Goal: Transaction & Acquisition: Book appointment/travel/reservation

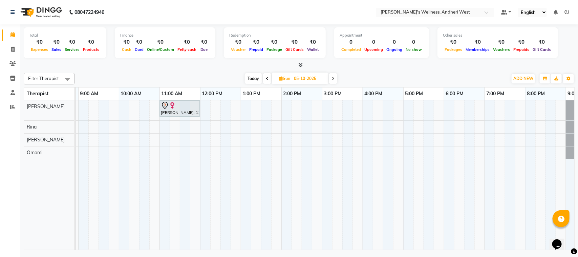
scroll to position [0, 78]
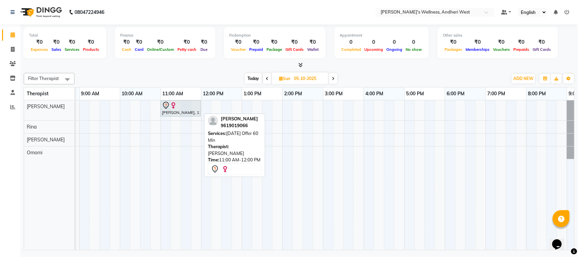
drag, startPoint x: 175, startPoint y: 113, endPoint x: 209, endPoint y: 129, distance: 38.2
click at [206, 128] on div "Filter Therapist Select All [PERSON_NAME] Omomi [PERSON_NAME] [DATE] [DATE] Tog…" at bounding box center [299, 160] width 551 height 180
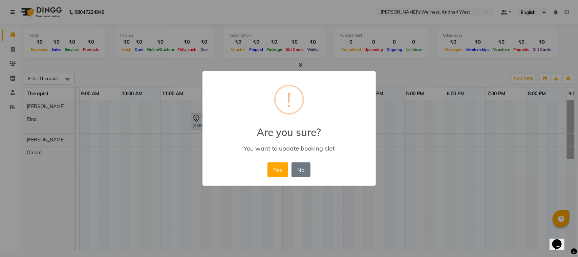
drag, startPoint x: 209, startPoint y: 129, endPoint x: 216, endPoint y: 102, distance: 27.8
click at [216, 102] on body "08047224946 Select Location × Sumi's Wellness, Andheri West Default Panel My Pa…" at bounding box center [289, 126] width 578 height 252
click at [276, 170] on button "Yes" at bounding box center [278, 169] width 21 height 15
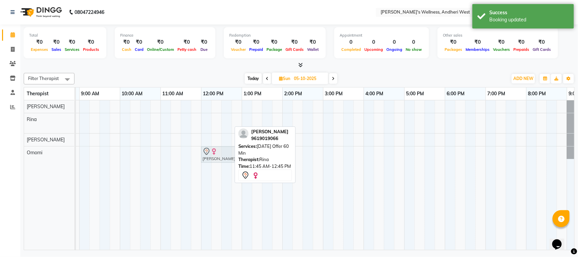
drag, startPoint x: 201, startPoint y: 123, endPoint x: 225, endPoint y: 160, distance: 44.1
click at [212, 159] on tbody "[PERSON_NAME], 11:45 AM-12:45 PM, [DATE] Offer 60 Min [PERSON_NAME], 11:45 AM-1…" at bounding box center [303, 129] width 610 height 59
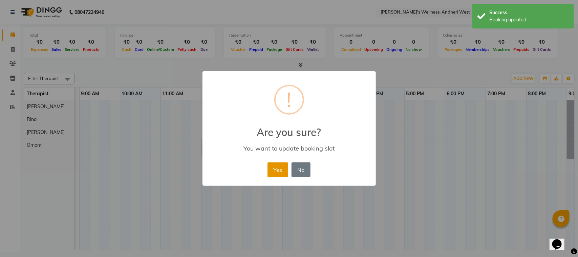
click at [277, 170] on button "Yes" at bounding box center [278, 169] width 21 height 15
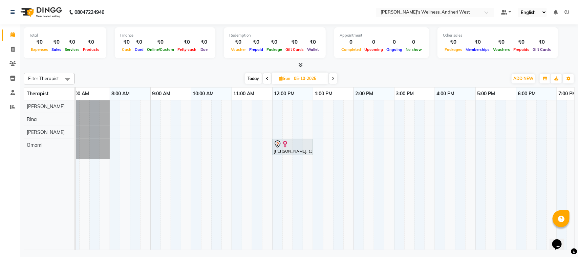
scroll to position [0, 111]
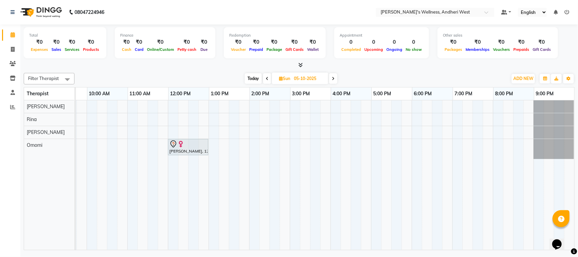
click at [252, 77] on span "Today" at bounding box center [253, 78] width 17 height 10
type input "01-10-2025"
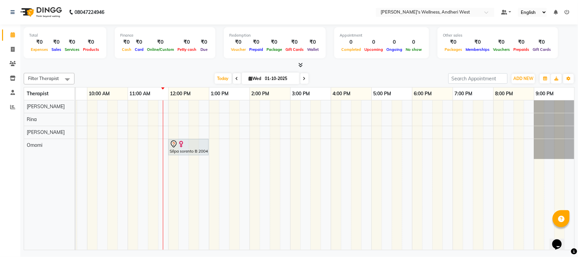
click at [176, 102] on div "Silpa sorento B 2004, TK02, 12:00 PM-01:00 PM, [DATE] Offer 60 Min" at bounding box center [270, 174] width 610 height 149
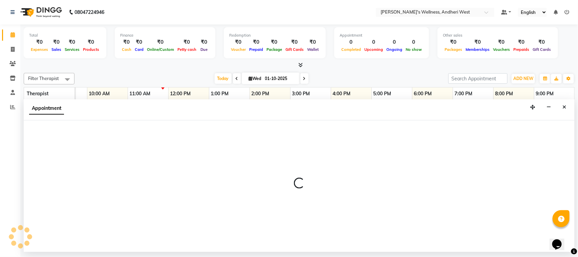
select select "66471"
select select "720"
select select "tentative"
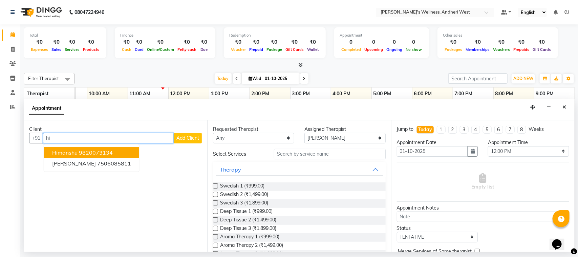
type input "h"
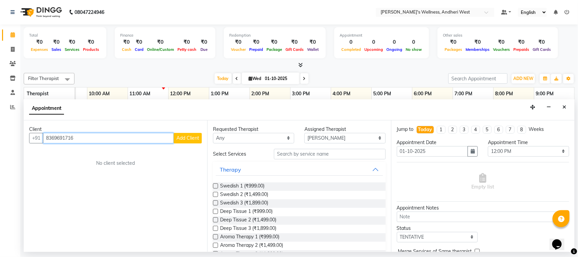
type input "8369691716"
click at [196, 138] on span "Add Client" at bounding box center [187, 138] width 23 height 6
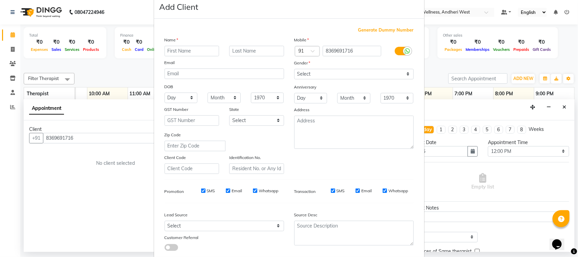
scroll to position [0, 0]
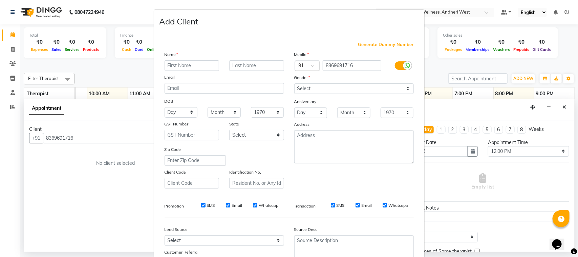
click at [193, 63] on input "text" at bounding box center [192, 65] width 55 height 10
type input "Himan"
click at [254, 62] on input "text" at bounding box center [256, 65] width 55 height 10
type input "joshi"
click at [397, 86] on select "Select [DEMOGRAPHIC_DATA] [DEMOGRAPHIC_DATA] Other Prefer Not To Say" at bounding box center [354, 88] width 120 height 10
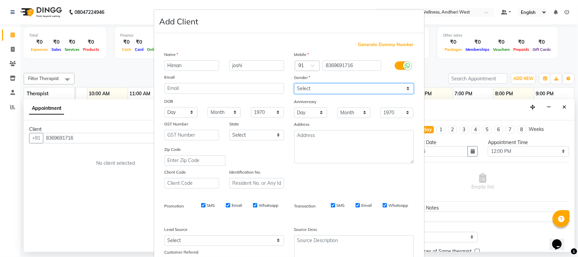
select select "[DEMOGRAPHIC_DATA]"
click at [294, 83] on select "Select [DEMOGRAPHIC_DATA] [DEMOGRAPHIC_DATA] Other Prefer Not To Say" at bounding box center [354, 88] width 120 height 10
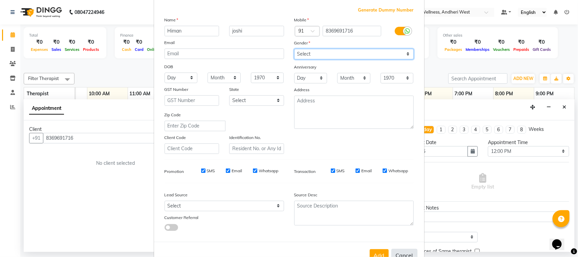
scroll to position [53, 0]
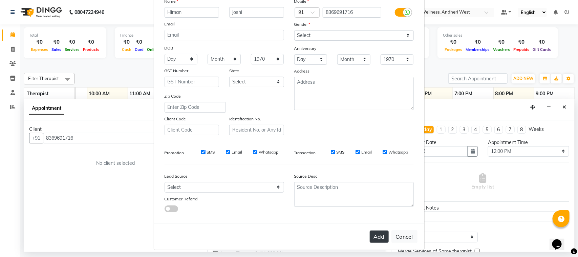
click at [377, 233] on button "Add" at bounding box center [379, 236] width 19 height 12
select select
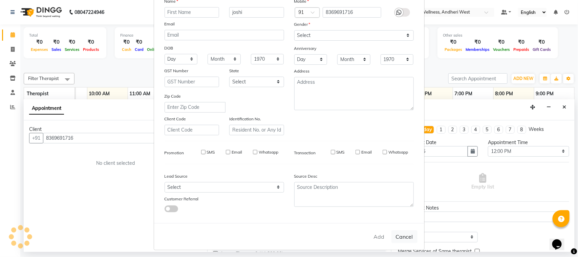
select select
checkbox input "false"
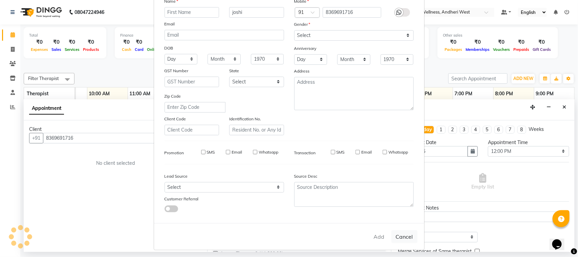
checkbox input "false"
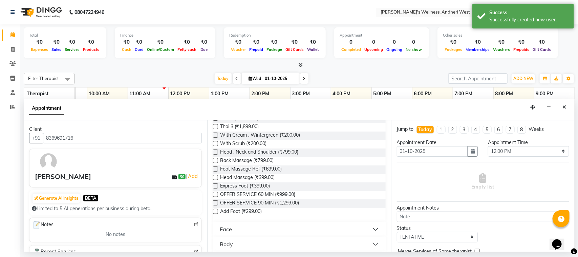
scroll to position [187, 0]
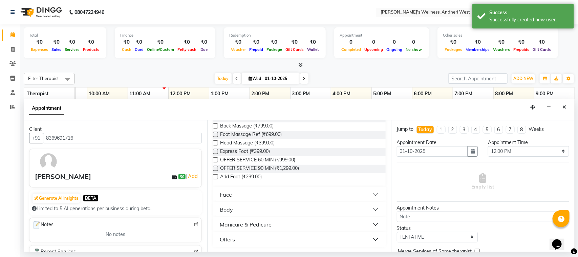
click at [366, 238] on button "Offers" at bounding box center [299, 239] width 167 height 12
click at [369, 237] on button "Offers" at bounding box center [299, 239] width 167 height 12
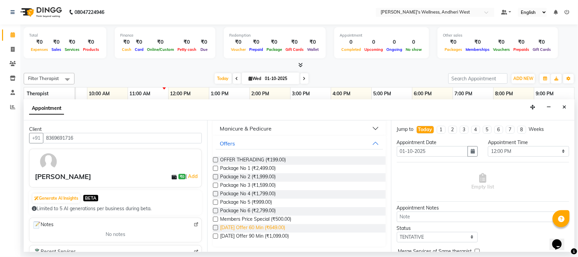
click at [261, 226] on span "[DATE] Offer 60 Min (₹649.00)" at bounding box center [252, 228] width 65 height 8
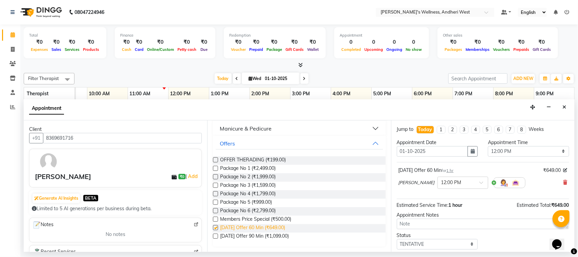
checkbox input "false"
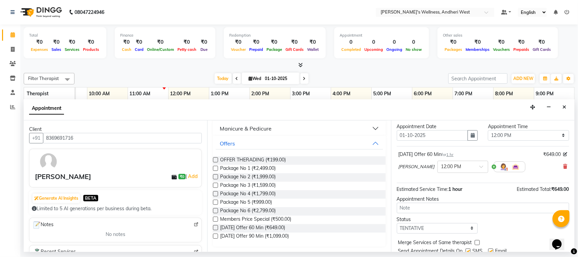
scroll to position [41, 0]
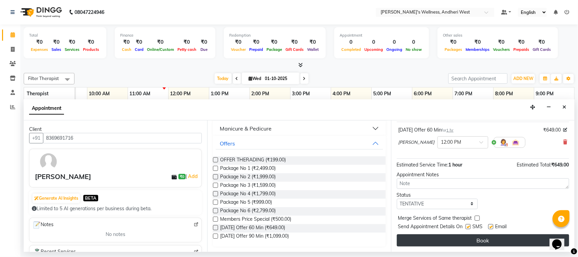
click at [480, 237] on button "Book" at bounding box center [483, 240] width 172 height 12
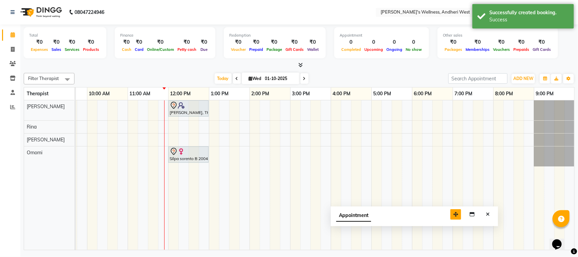
drag, startPoint x: 532, startPoint y: 241, endPoint x: 455, endPoint y: 215, distance: 81.7
click at [455, 215] on icon "button" at bounding box center [456, 214] width 5 height 5
click at [488, 212] on icon "Close" at bounding box center [487, 214] width 4 height 5
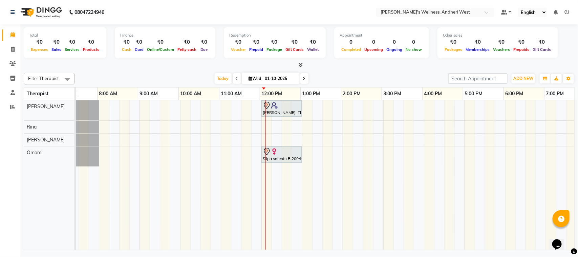
scroll to position [0, 18]
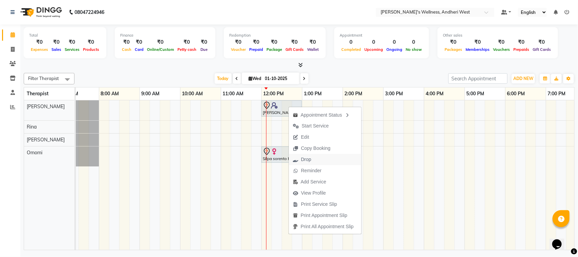
click at [303, 159] on span "Drop" at bounding box center [306, 159] width 10 height 7
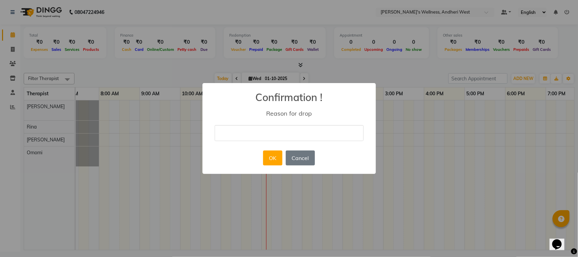
click at [273, 134] on input "text" at bounding box center [289, 133] width 149 height 16
type input "convert to 90"
click at [272, 160] on button "OK" at bounding box center [272, 157] width 19 height 15
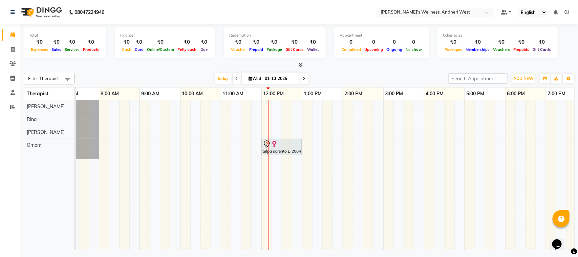
click at [265, 102] on div "Silpa sorento B 2004, TK02, 12:00 PM-01:00 PM, [DATE] Offer 60 Min" at bounding box center [363, 174] width 610 height 149
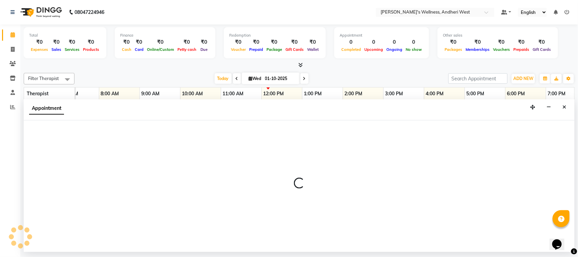
select select "66471"
select select "720"
select select "tentative"
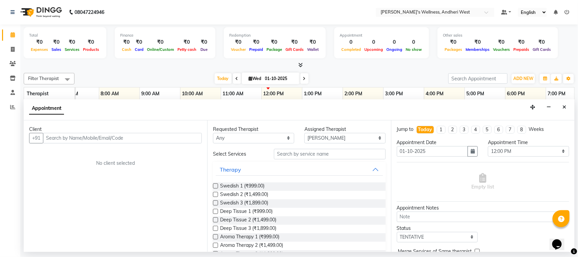
click at [159, 135] on input "text" at bounding box center [122, 138] width 159 height 10
click at [181, 141] on input "text" at bounding box center [122, 138] width 159 height 10
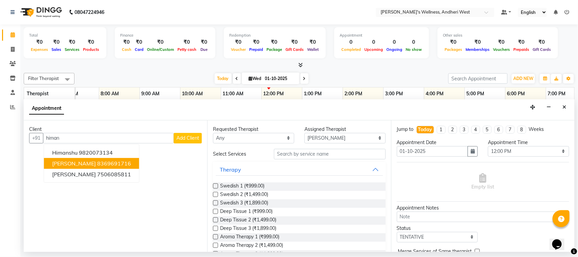
click at [109, 162] on ngb-highlight "8369691716" at bounding box center [114, 163] width 34 height 7
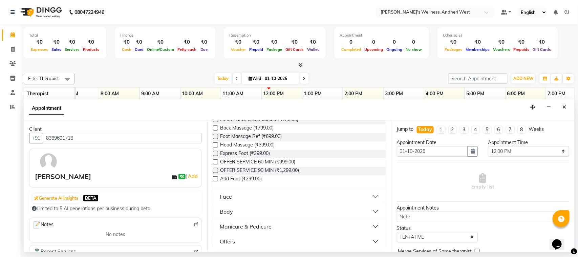
scroll to position [187, 0]
type input "8369691716"
click at [370, 239] on button "Offers" at bounding box center [299, 239] width 167 height 12
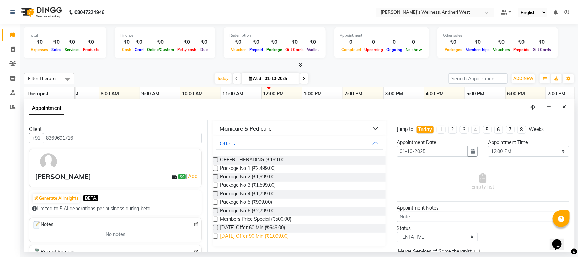
click at [285, 236] on span "[DATE] Offer 90 Min (₹1,099.00)" at bounding box center [254, 236] width 69 height 8
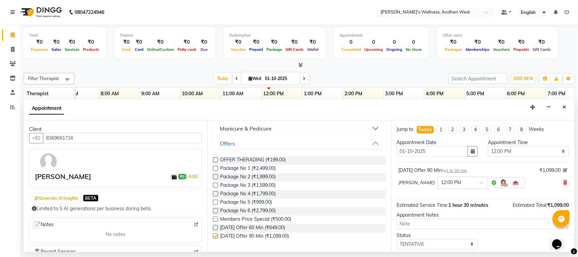
checkbox input "false"
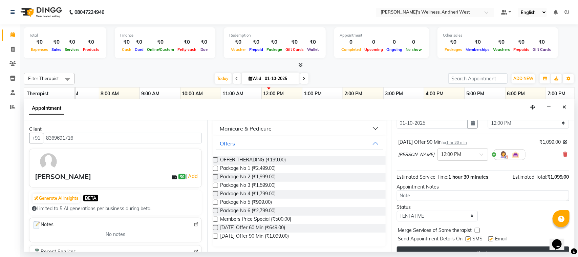
scroll to position [41, 0]
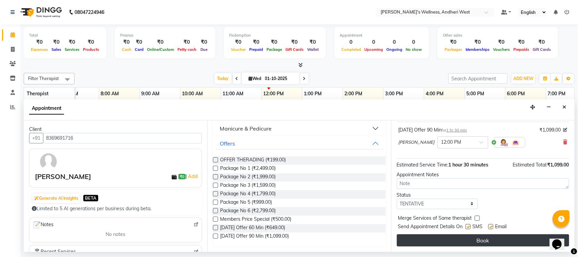
click at [458, 239] on button "Book" at bounding box center [483, 240] width 172 height 12
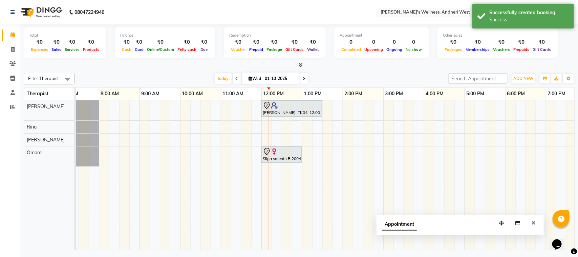
drag, startPoint x: 531, startPoint y: 241, endPoint x: 452, endPoint y: 203, distance: 87.2
click at [499, 220] on icon "button" at bounding box center [501, 222] width 5 height 5
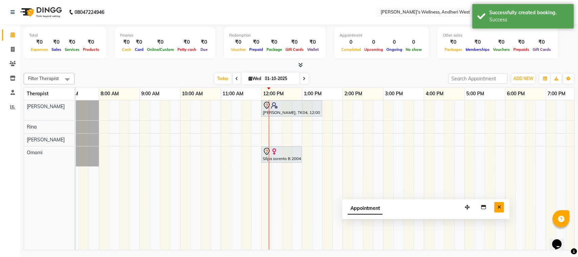
click at [499, 207] on icon "Close" at bounding box center [500, 207] width 4 height 5
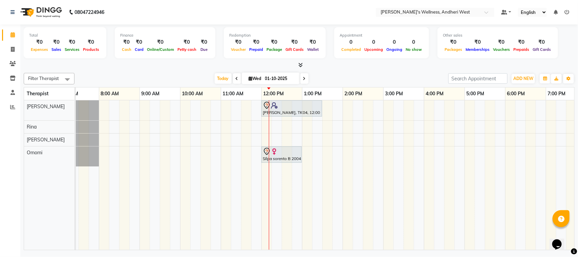
scroll to position [0, 111]
